Goal: Information Seeking & Learning: Learn about a topic

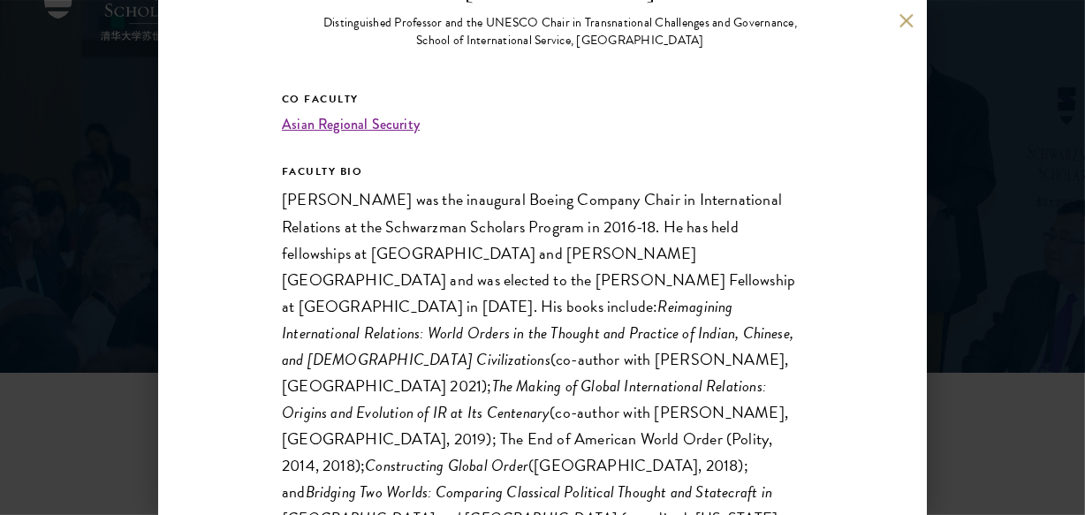
scroll to position [226, 0]
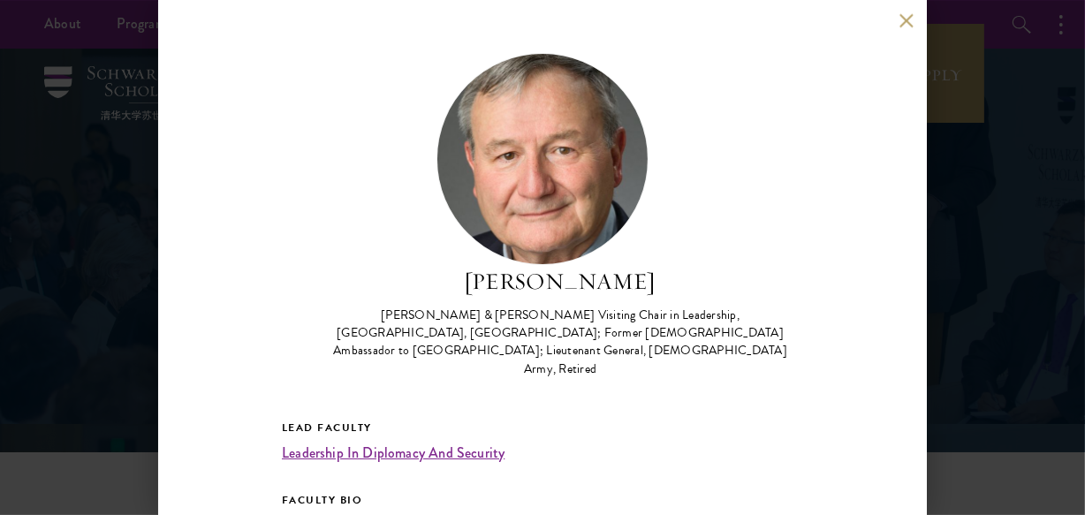
drag, startPoint x: 449, startPoint y: 292, endPoint x: 662, endPoint y: 262, distance: 215.0
click at [662, 262] on div "[PERSON_NAME] [PERSON_NAME] & [PERSON_NAME] Visiting Chair in Leadership, [GEOG…" at bounding box center [542, 215] width 521 height 325
copy h2 "[PERSON_NAME]"
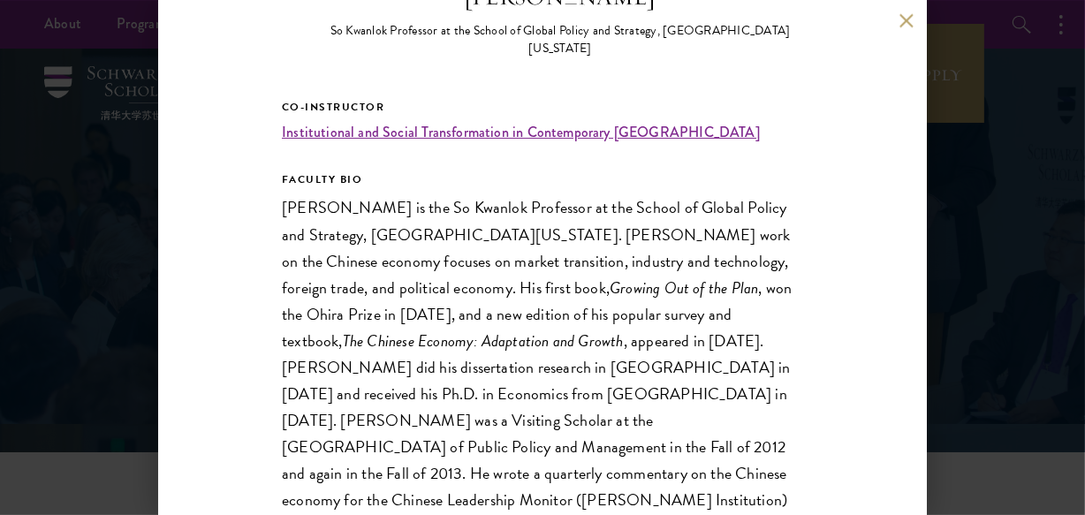
scroll to position [389, 0]
